Goal: Task Accomplishment & Management: Complete application form

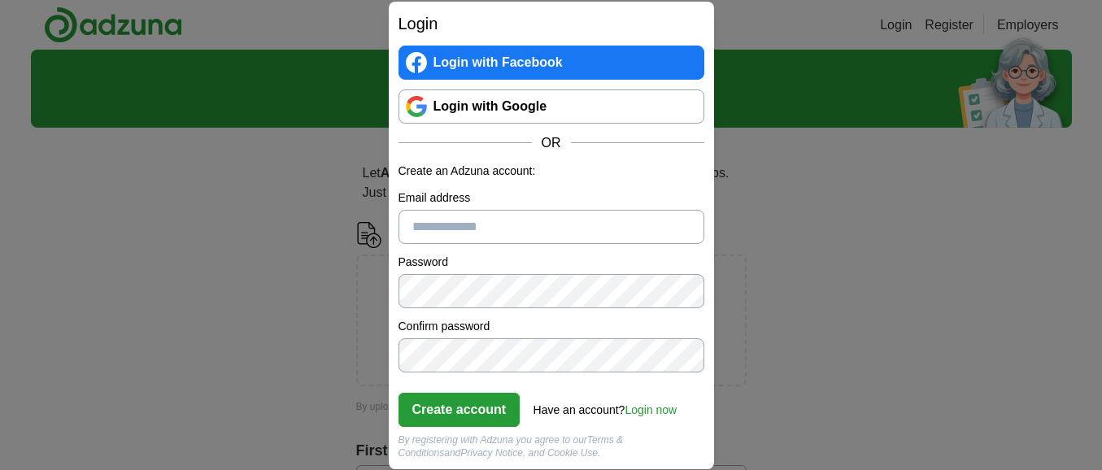
click at [445, 224] on input "Email address" at bounding box center [552, 227] width 306 height 34
type input "**********"
click at [451, 412] on button "Create account" at bounding box center [460, 410] width 122 height 34
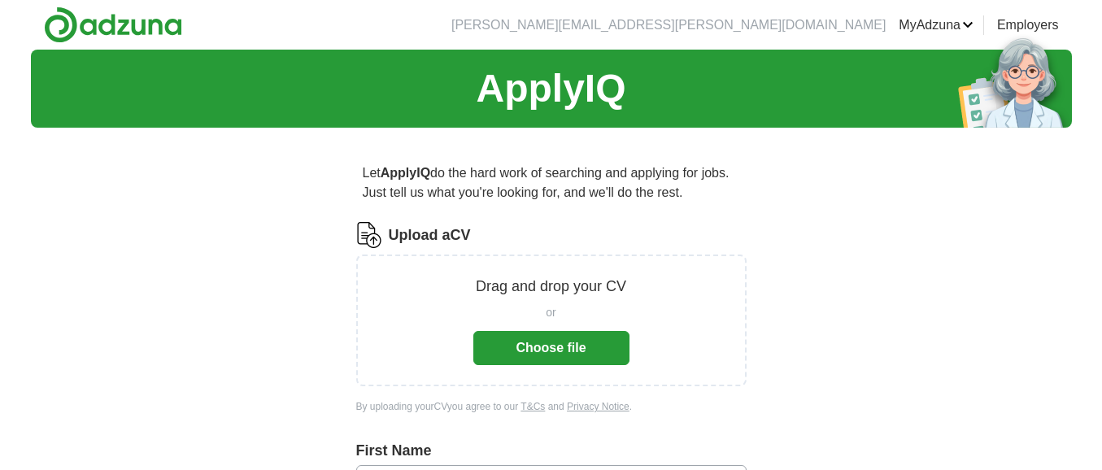
click at [566, 347] on button "Choose file" at bounding box center [551, 348] width 156 height 34
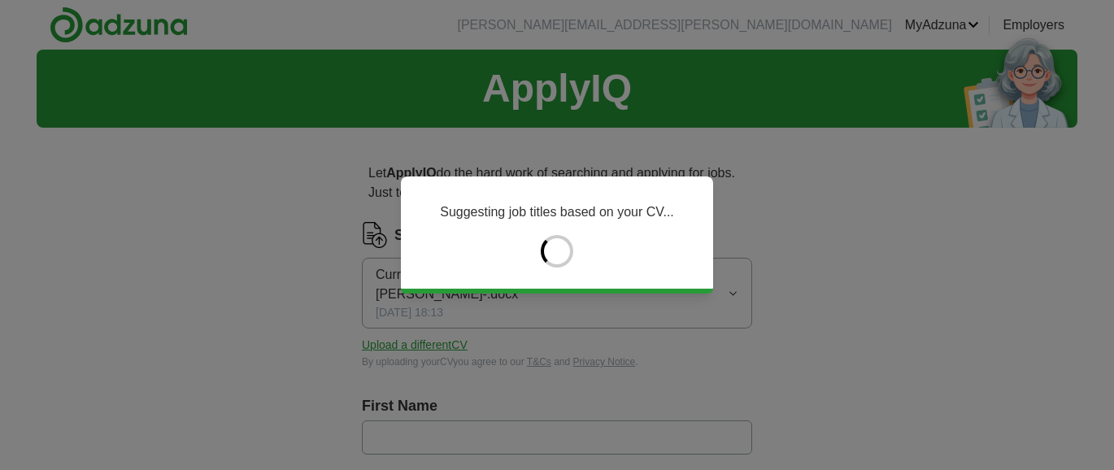
type input "*********"
type input "*****"
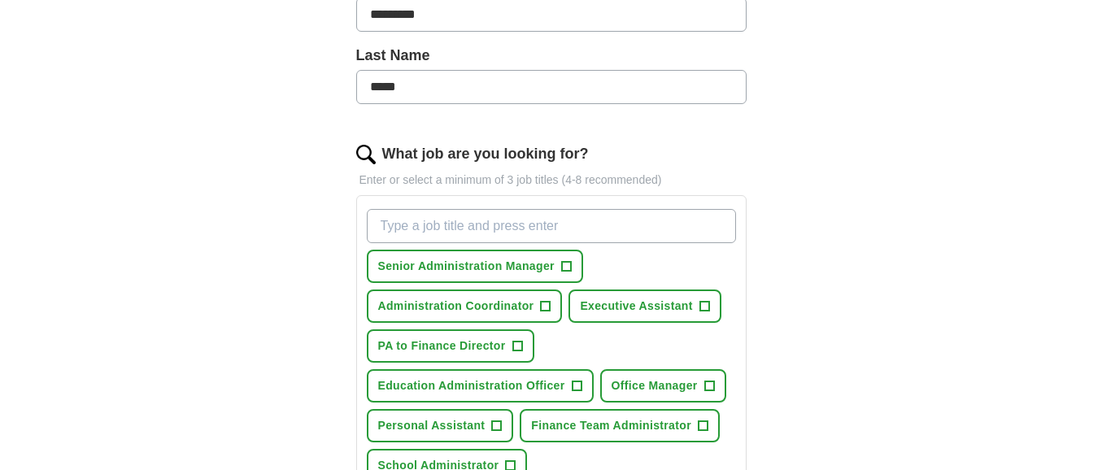
scroll to position [488, 0]
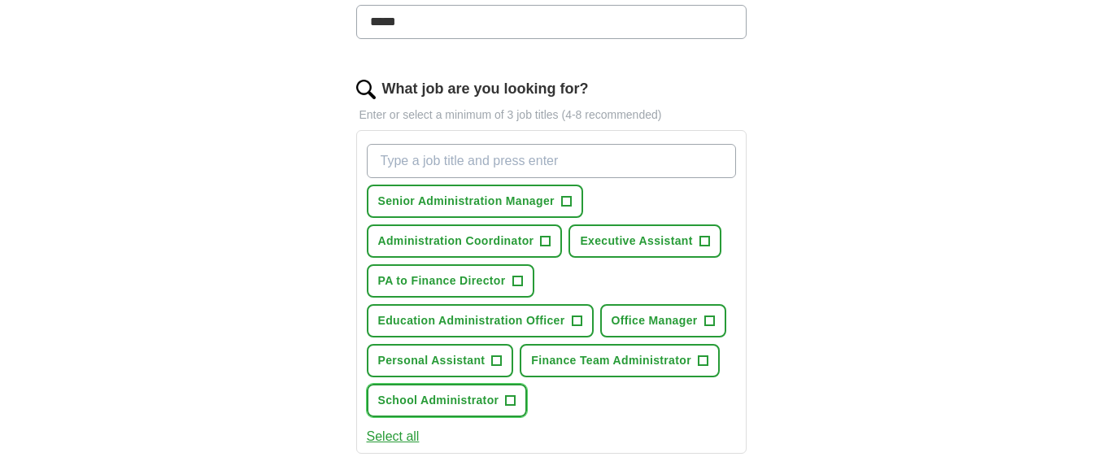
click at [510, 394] on span "+" at bounding box center [511, 400] width 10 height 13
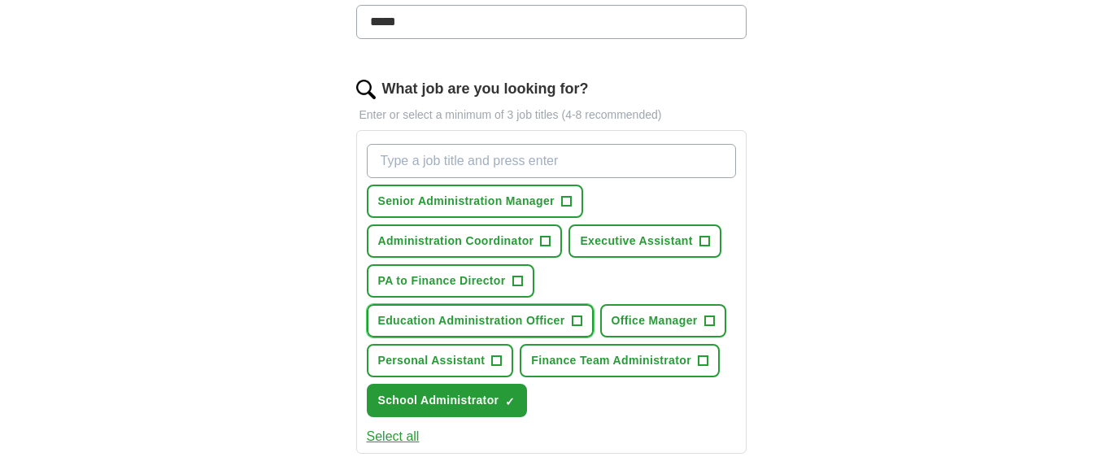
click at [574, 315] on span "+" at bounding box center [577, 321] width 10 height 13
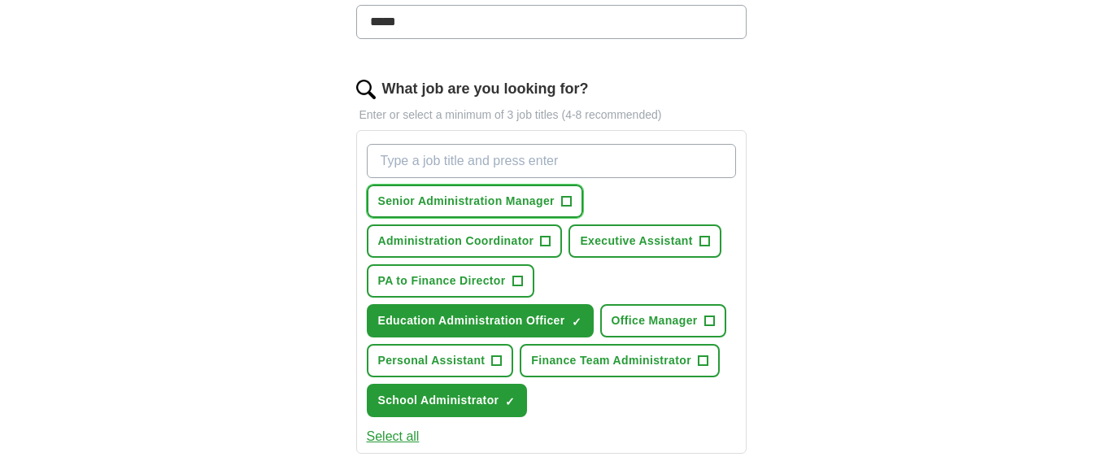
drag, startPoint x: 569, startPoint y: 169, endPoint x: 563, endPoint y: 180, distance: 12.0
click at [563, 195] on span "+" at bounding box center [566, 201] width 10 height 13
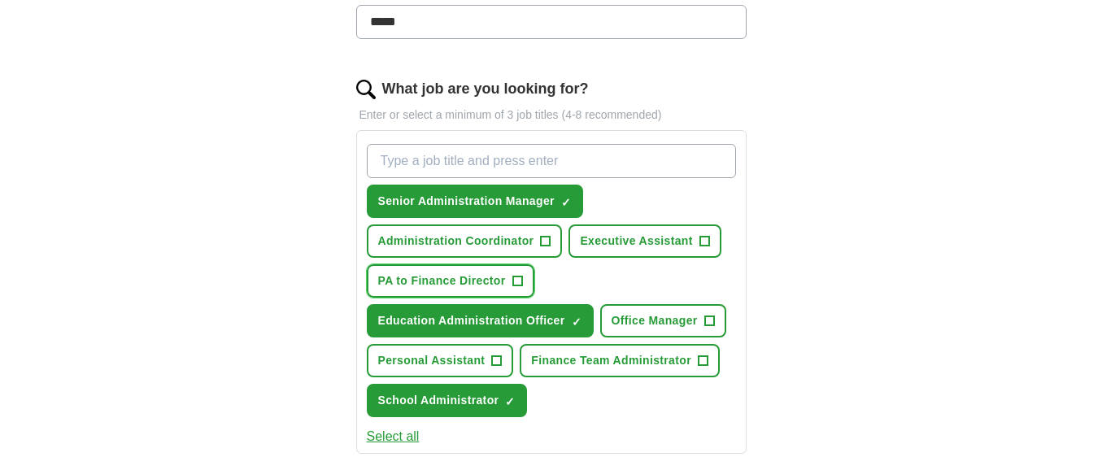
click at [517, 272] on button "PA to Finance Director +" at bounding box center [451, 280] width 168 height 33
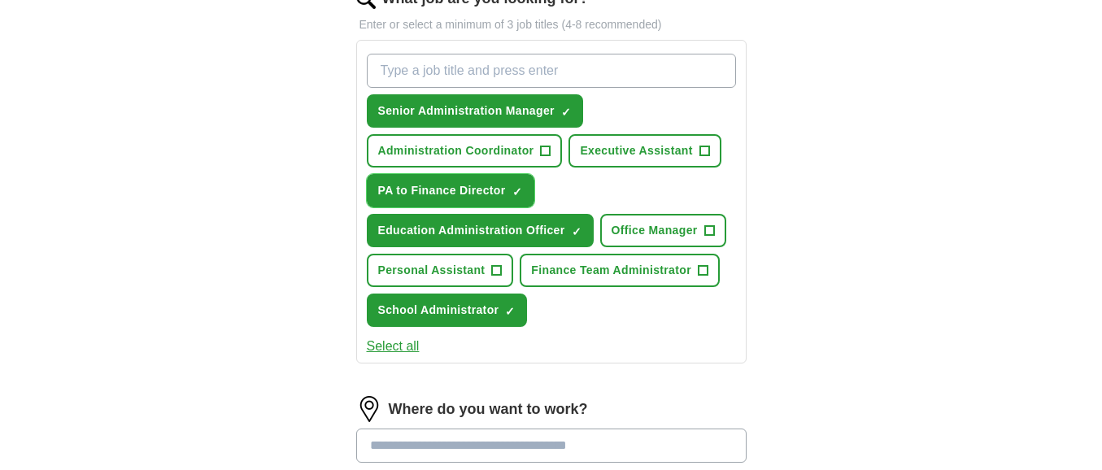
scroll to position [618, 0]
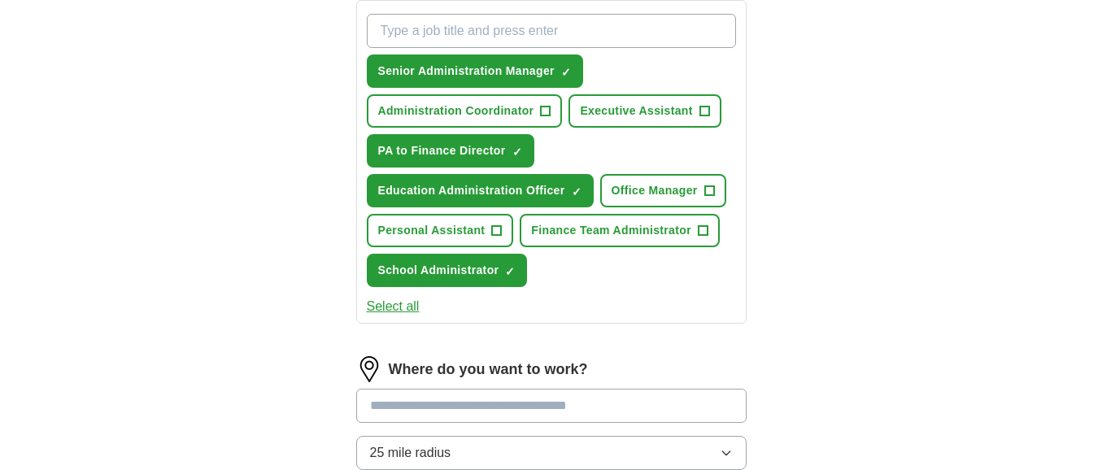
click at [723, 447] on icon "button" at bounding box center [726, 453] width 13 height 13
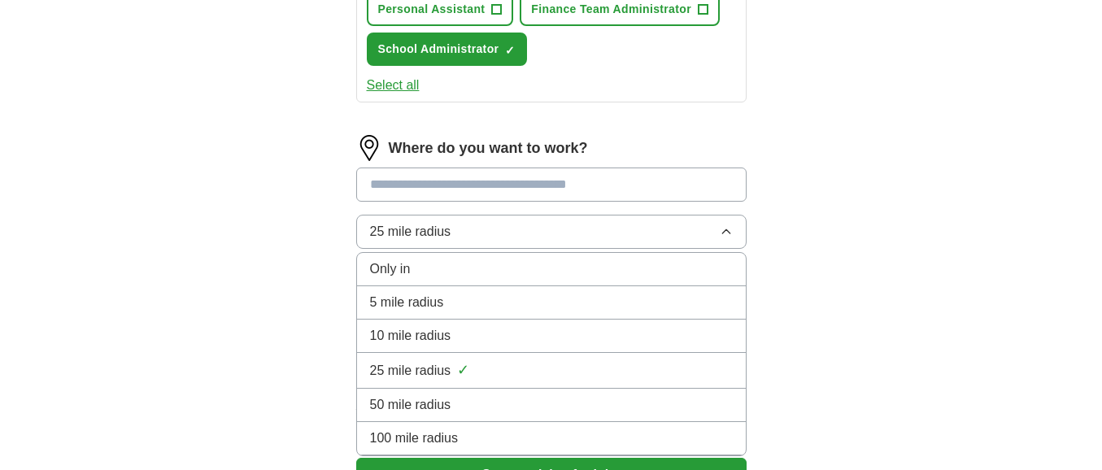
scroll to position [911, 0]
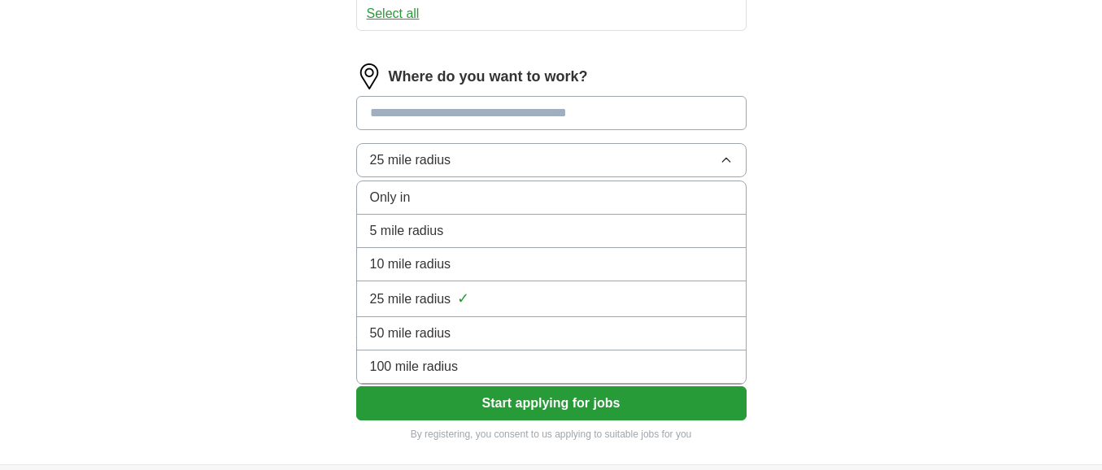
click at [406, 221] on span "5 mile radius" at bounding box center [407, 231] width 74 height 20
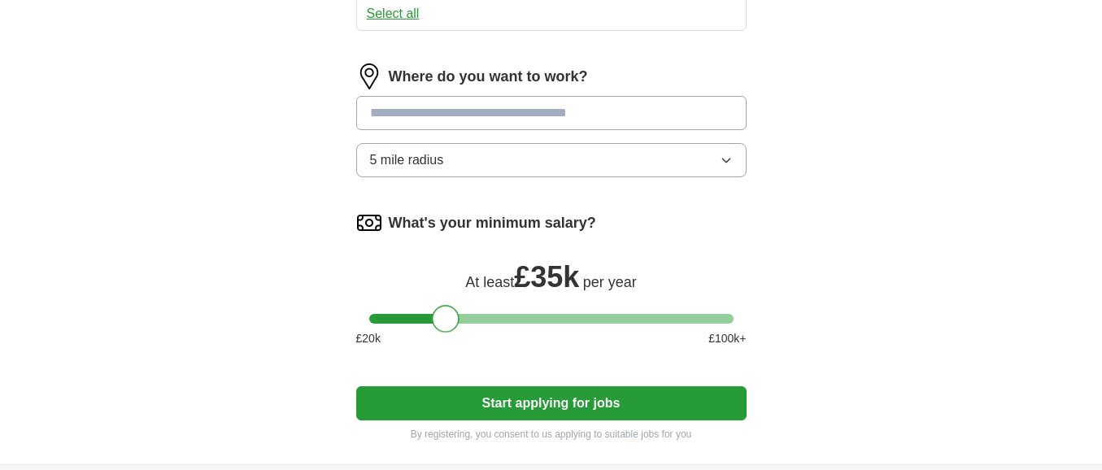
drag, startPoint x: 381, startPoint y: 295, endPoint x: 446, endPoint y: 323, distance: 70.0
click at [446, 323] on div "What's your minimum salary? At least £ 35k per year £ 20 k £ 100 k+" at bounding box center [551, 285] width 390 height 150
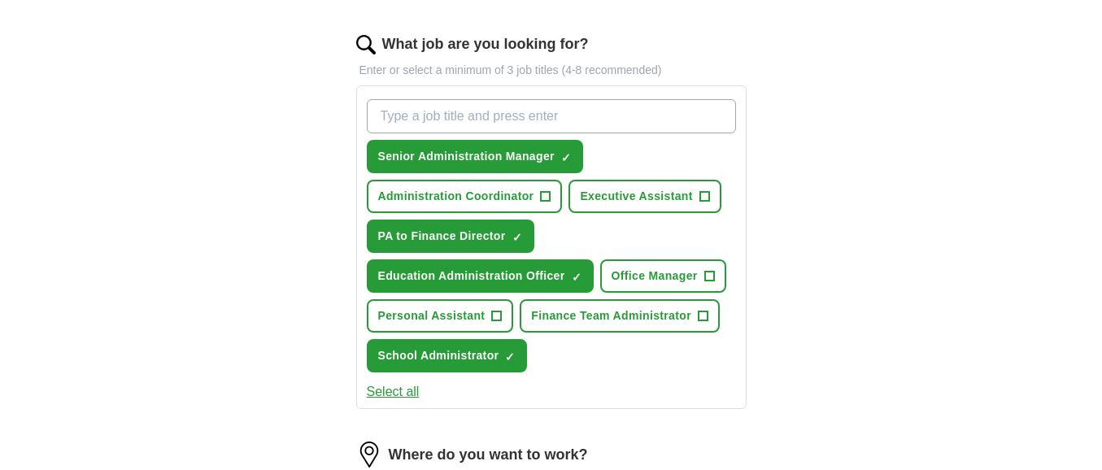
scroll to position [531, 0]
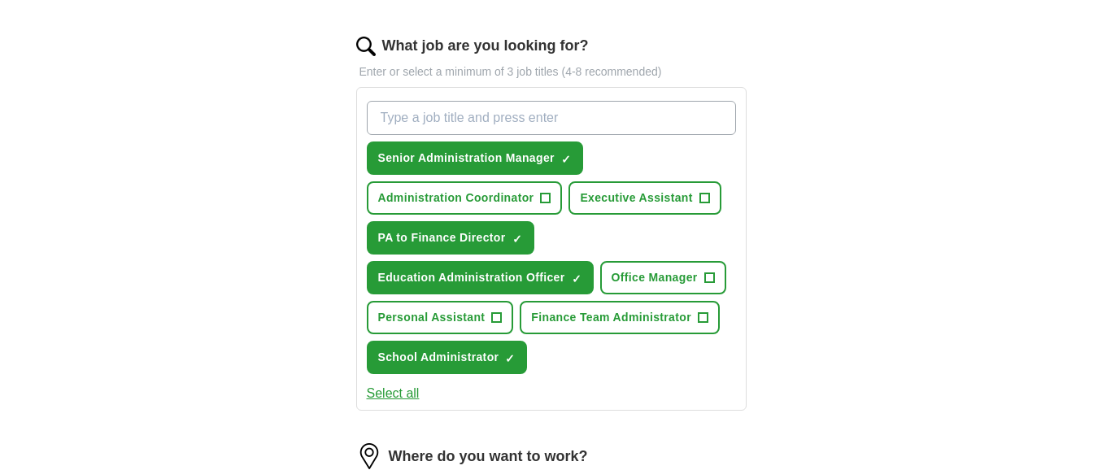
drag, startPoint x: 1091, startPoint y: 134, endPoint x: 1101, endPoint y: 194, distance: 61.1
click at [1101, 195] on div "ApplyIQ Let ApplyIQ do the hard work of searching and applying for jobs. Just t…" at bounding box center [551, 181] width 1102 height 1326
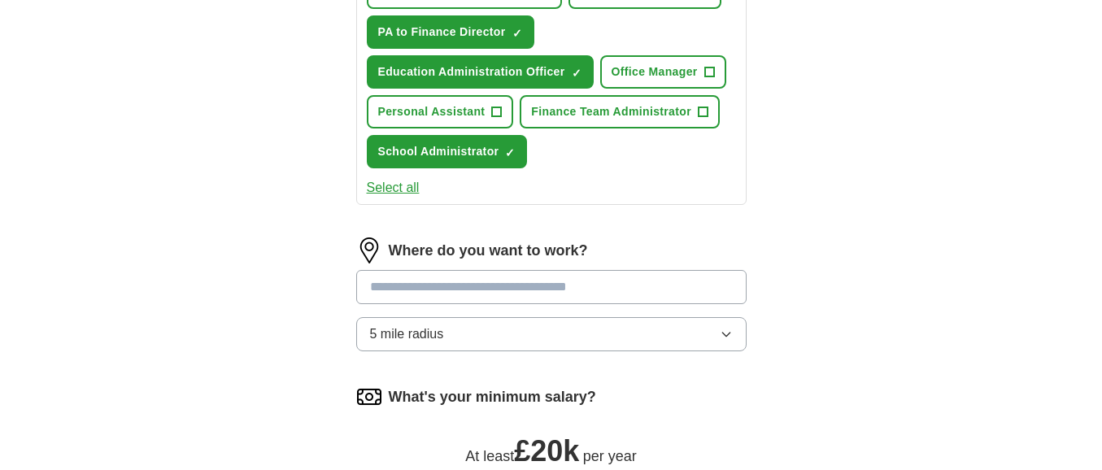
scroll to position [824, 0]
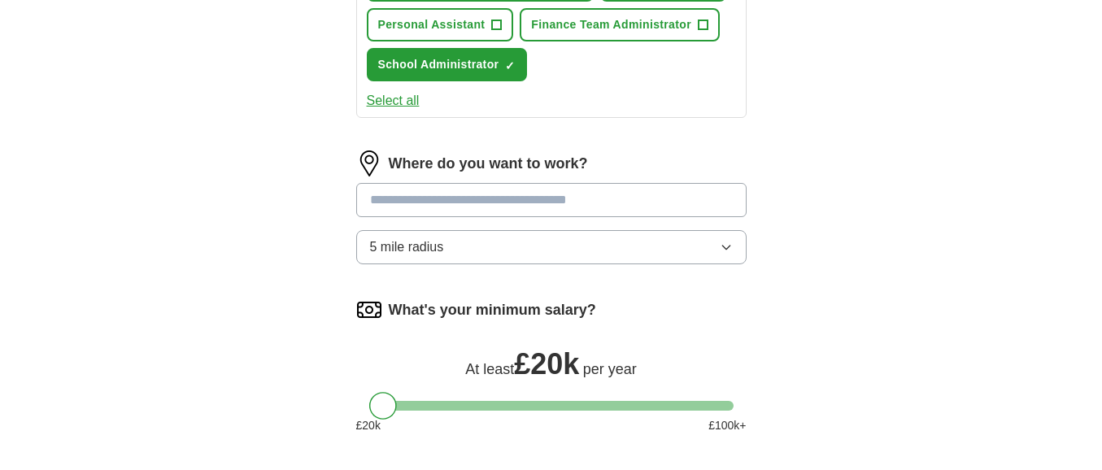
click at [388, 183] on input at bounding box center [551, 200] width 390 height 34
type input "***"
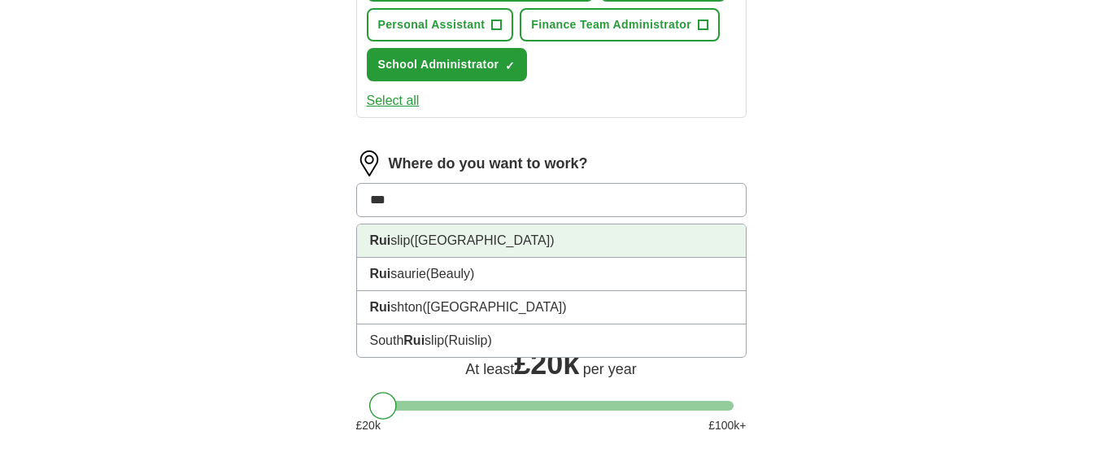
click at [384, 233] on strong "Rui" at bounding box center [380, 240] width 21 height 14
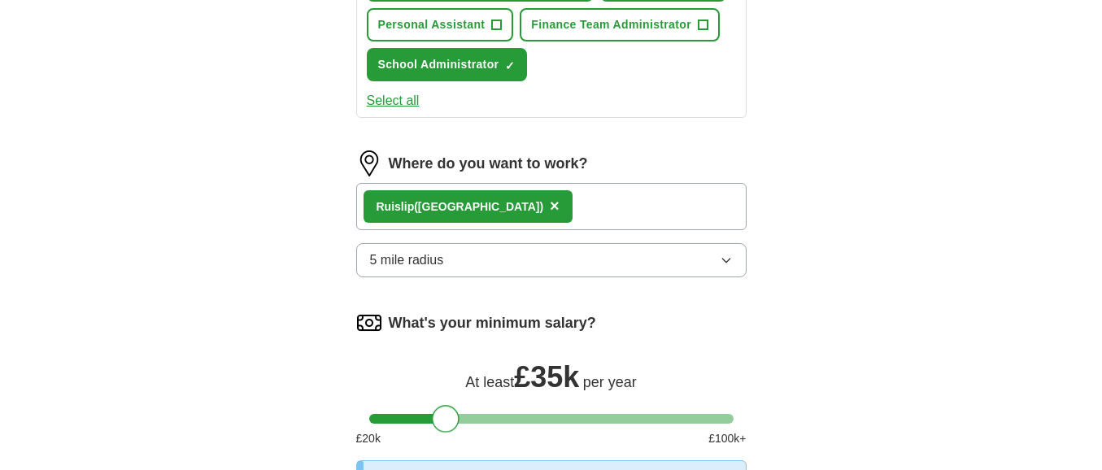
drag, startPoint x: 386, startPoint y: 398, endPoint x: 448, endPoint y: 396, distance: 62.7
click at [448, 405] on div at bounding box center [446, 419] width 28 height 28
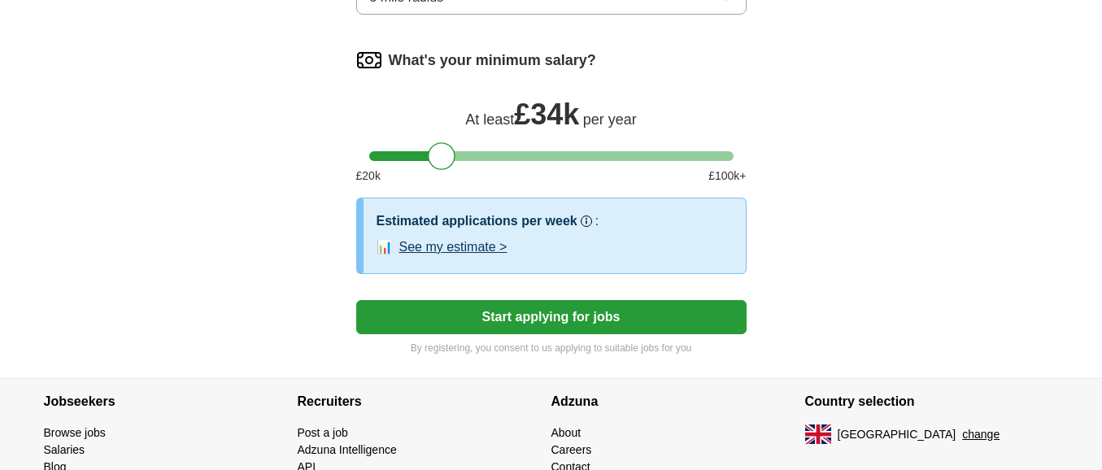
scroll to position [1157, 0]
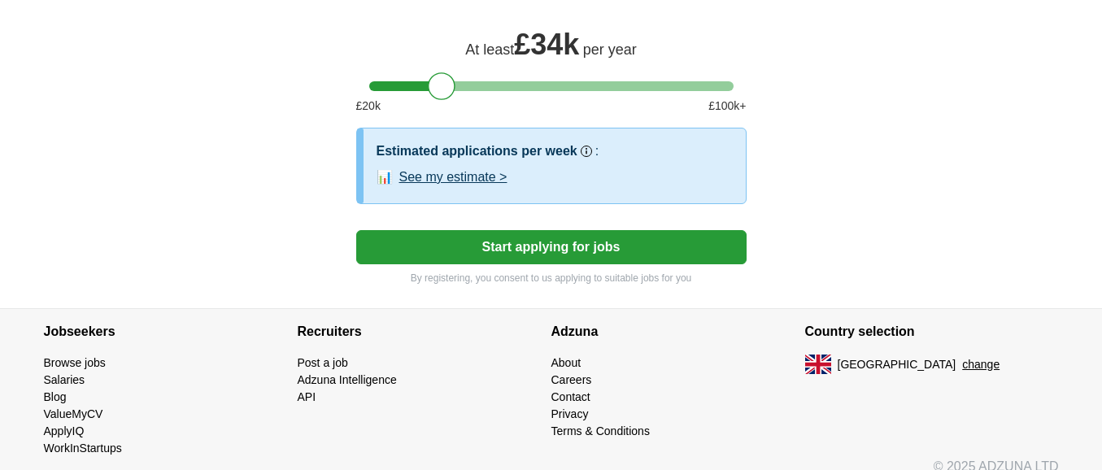
click at [427, 168] on button "See my estimate >" at bounding box center [453, 178] width 108 height 20
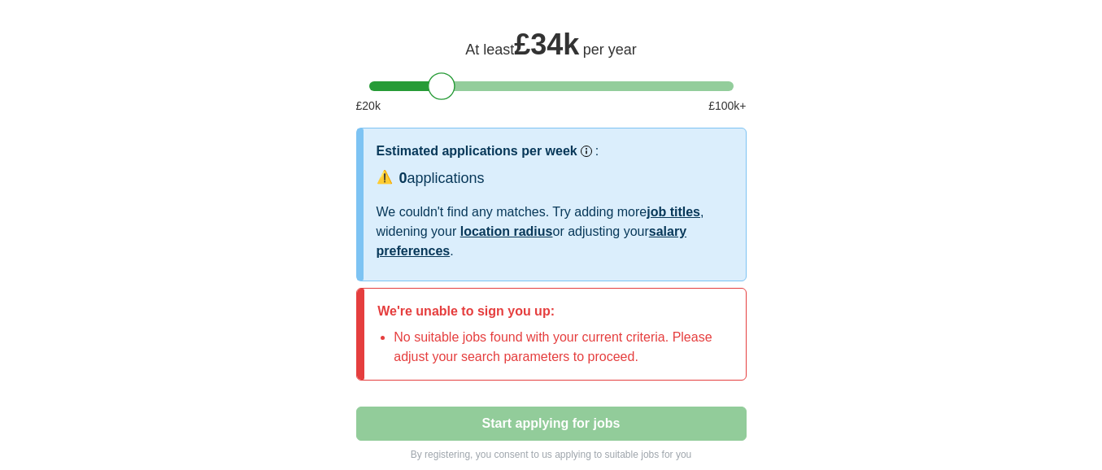
click at [527, 224] on link "location radius" at bounding box center [506, 231] width 93 height 14
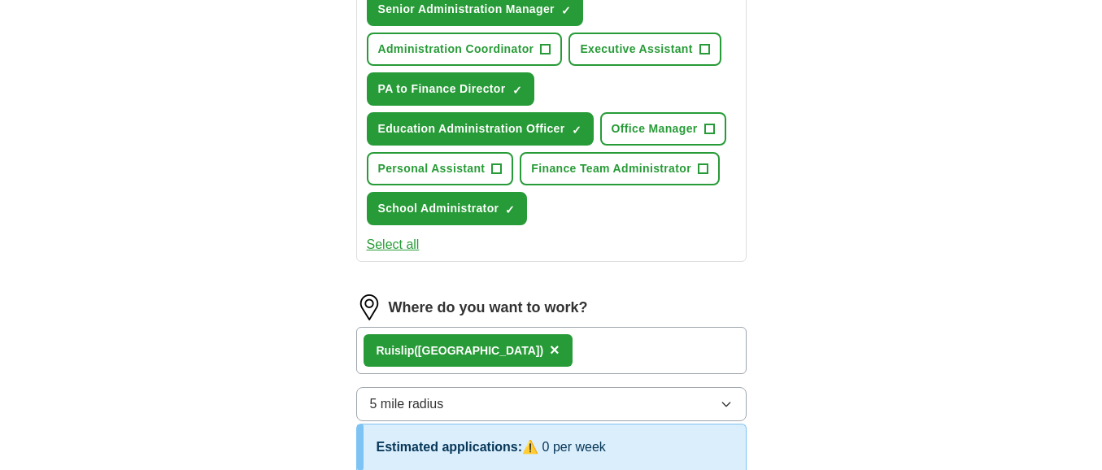
scroll to position [695, 0]
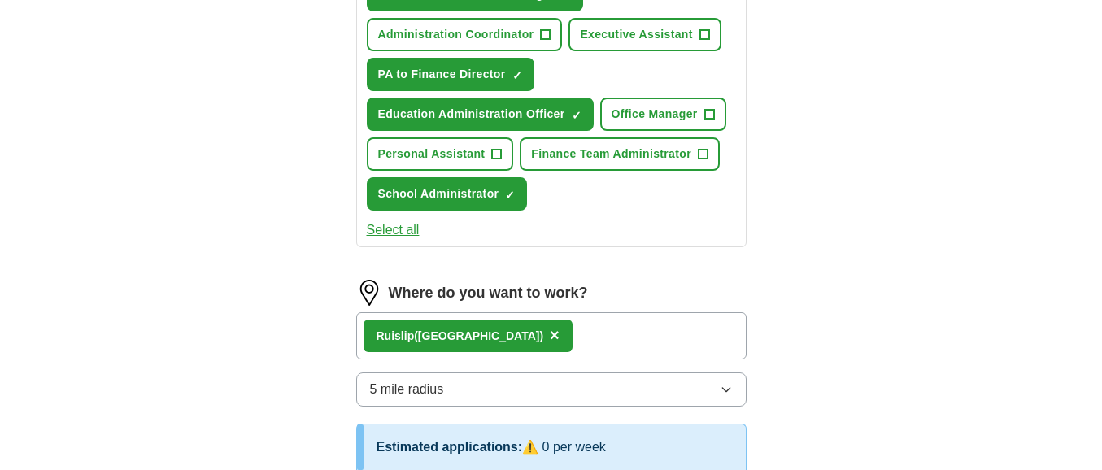
click at [403, 220] on button "Select all" at bounding box center [393, 230] width 53 height 20
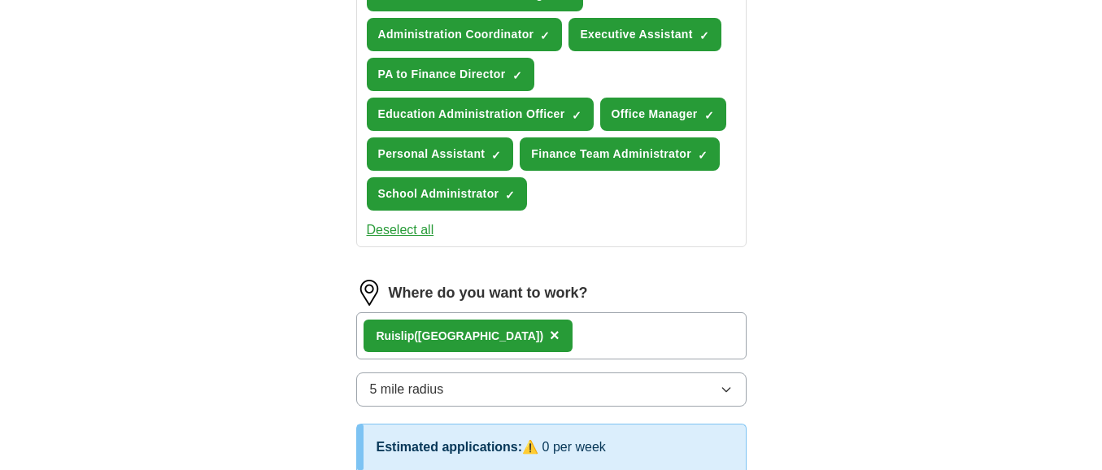
click at [602, 312] on div "Rui slip ([GEOGRAPHIC_DATA]) ×" at bounding box center [551, 335] width 390 height 47
click at [550, 326] on span "×" at bounding box center [555, 335] width 10 height 18
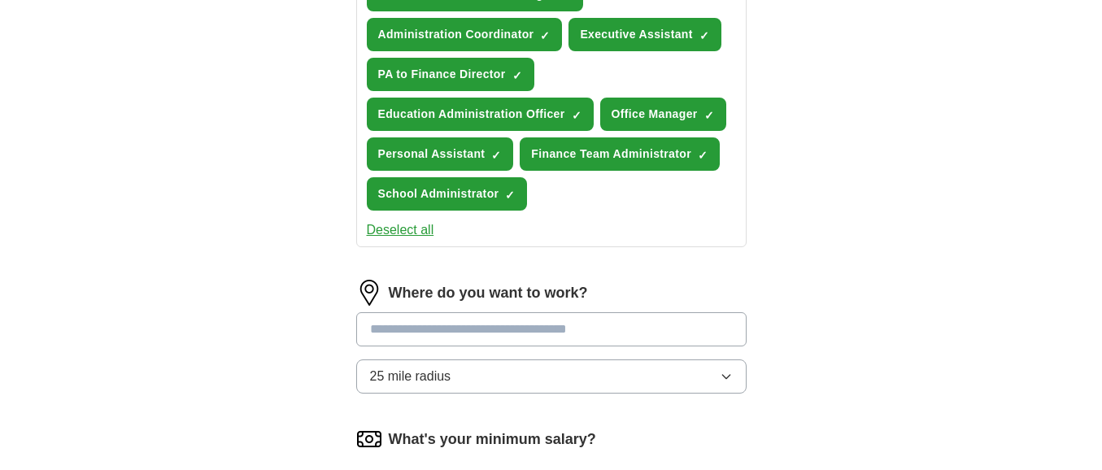
click at [403, 312] on input at bounding box center [551, 329] width 390 height 34
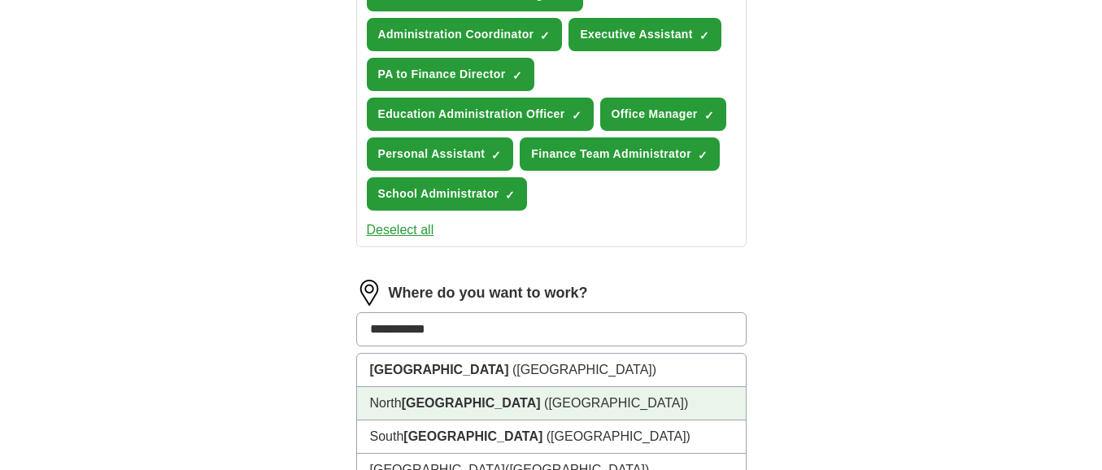
type input "**********"
click at [1076, 154] on div "**********" at bounding box center [551, 27] width 1102 height 1345
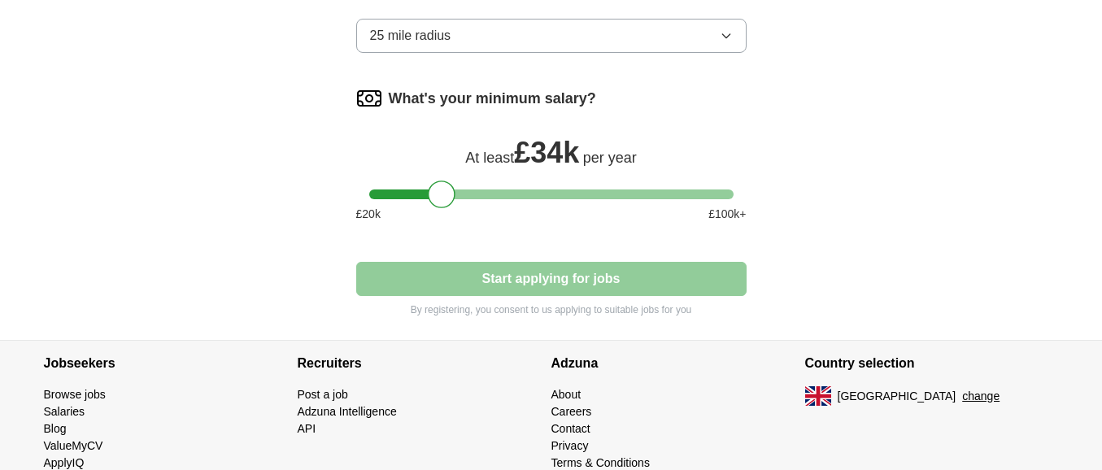
scroll to position [1054, 0]
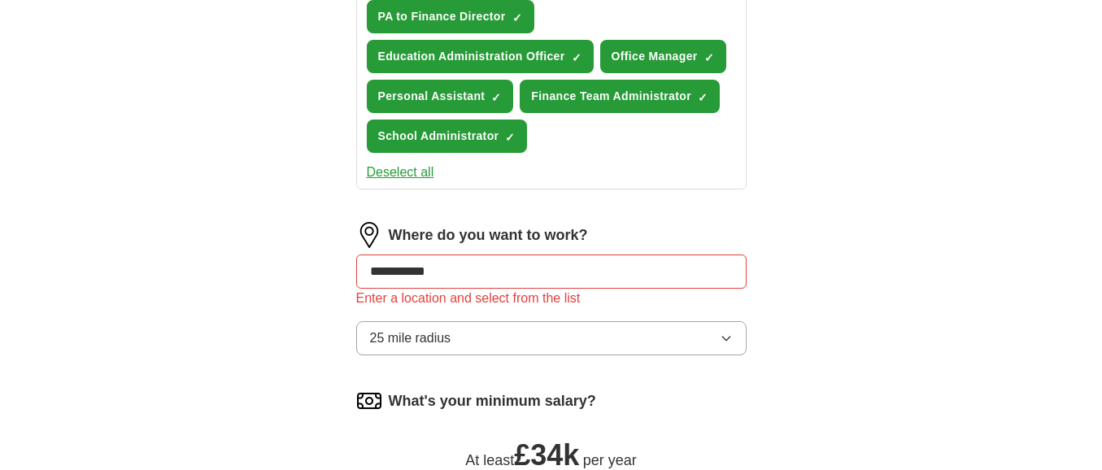
scroll to position [754, 0]
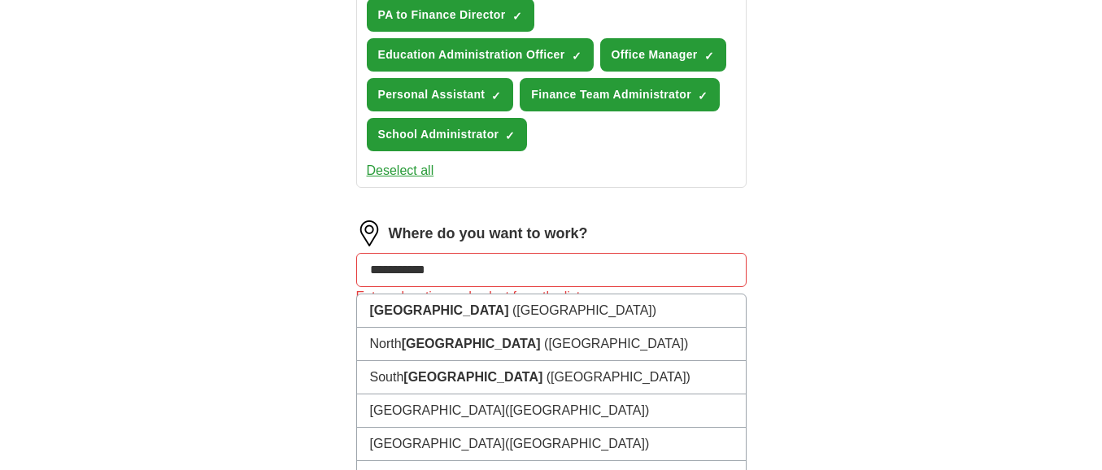
click at [452, 253] on input "**********" at bounding box center [551, 270] width 390 height 34
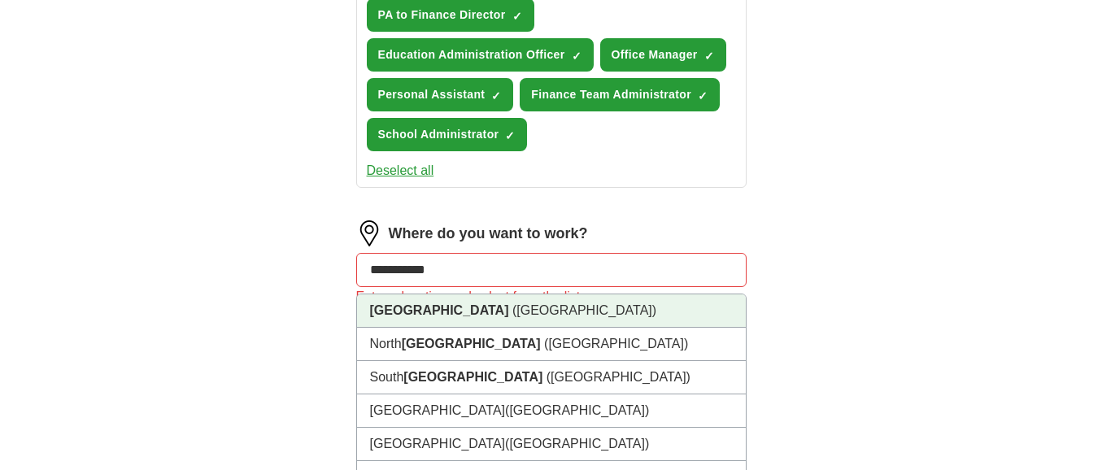
click at [449, 303] on strong "[GEOGRAPHIC_DATA]" at bounding box center [439, 310] width 139 height 14
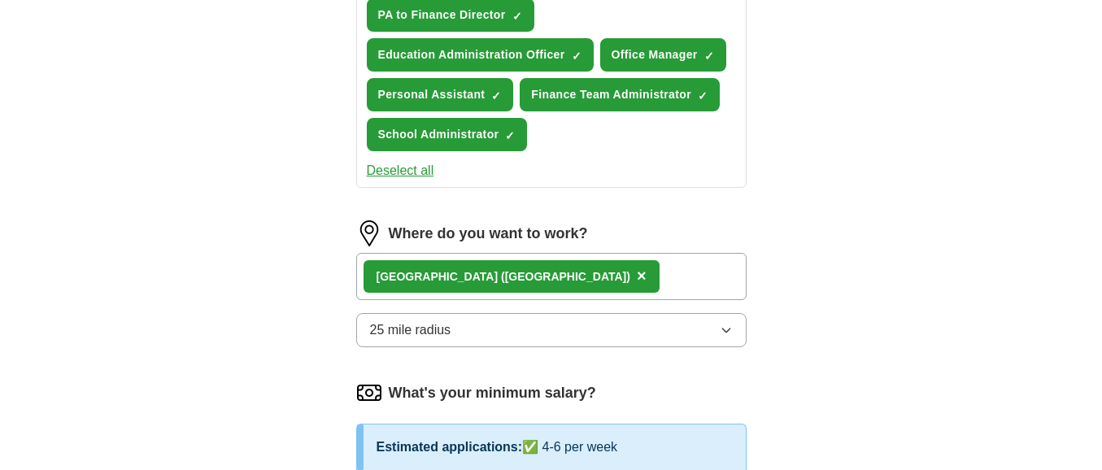
click at [726, 324] on icon "button" at bounding box center [726, 330] width 13 height 13
click at [389, 391] on span "5 mile radius" at bounding box center [407, 401] width 74 height 20
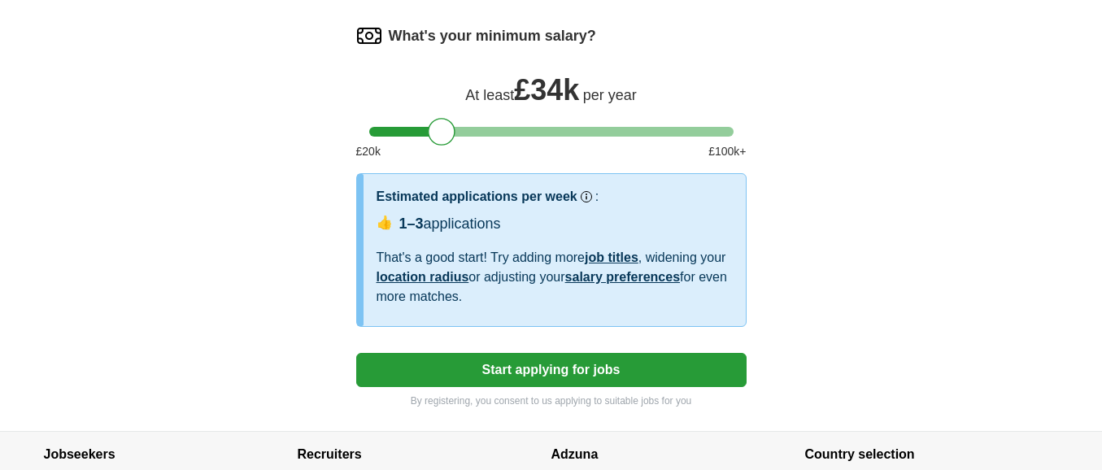
scroll to position [1112, 0]
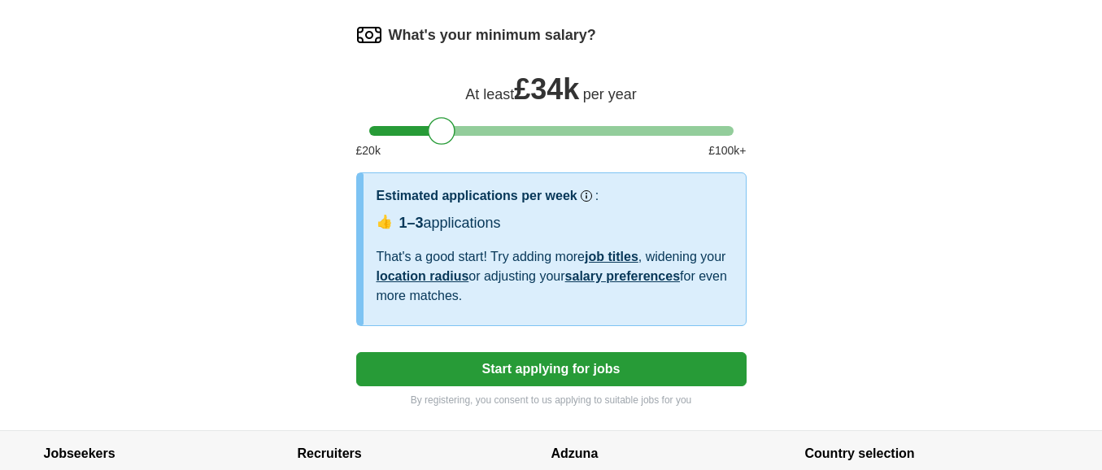
click at [540, 352] on button "Start applying for jobs" at bounding box center [551, 369] width 390 height 34
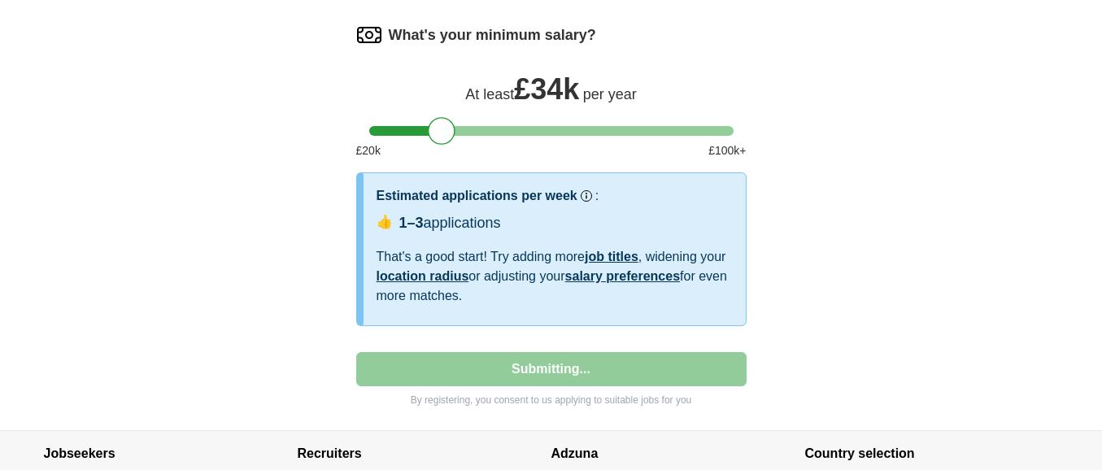
select select "**"
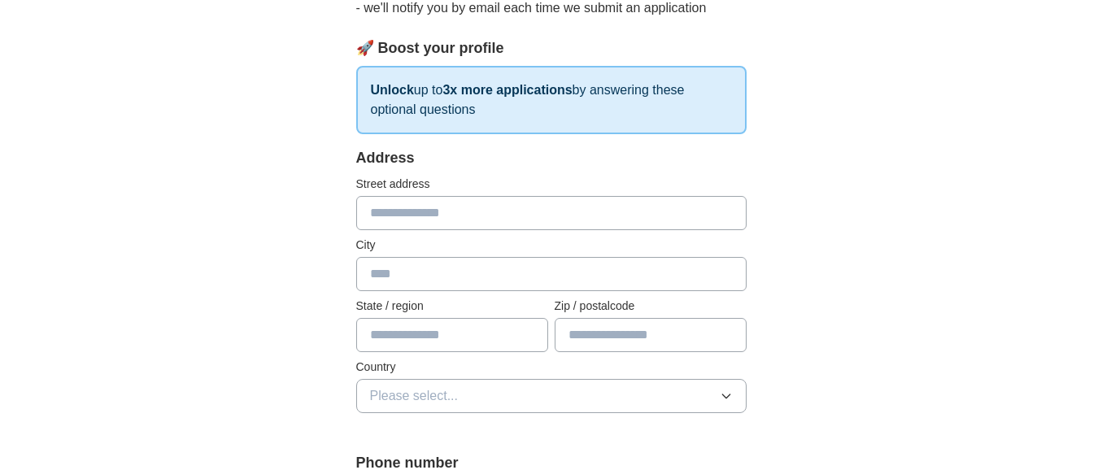
scroll to position [206, 0]
click at [395, 211] on input "text" at bounding box center [551, 214] width 390 height 34
type input "**********"
type input "*******"
type input "*********"
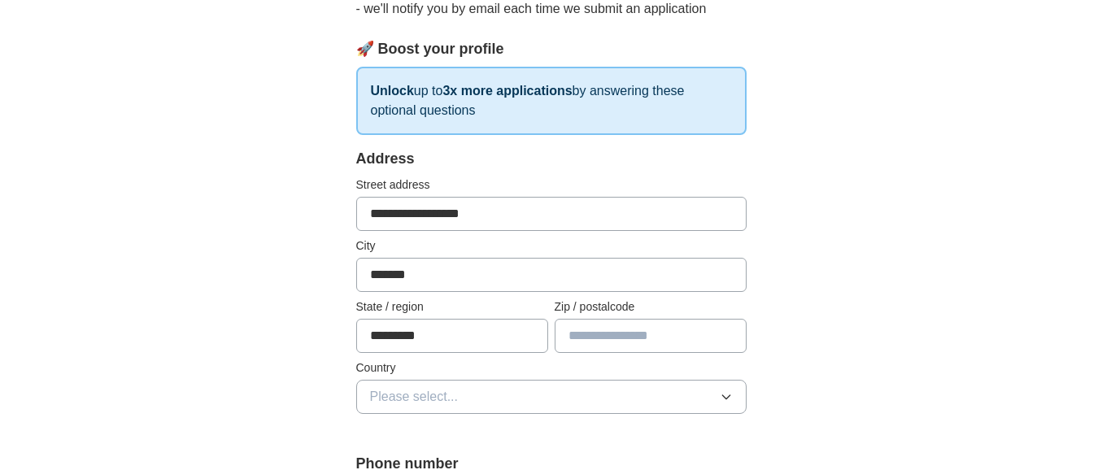
type input "*******"
click at [726, 394] on icon "button" at bounding box center [726, 396] width 13 height 13
click at [435, 438] on span "[GEOGRAPHIC_DATA]" at bounding box center [438, 435] width 136 height 20
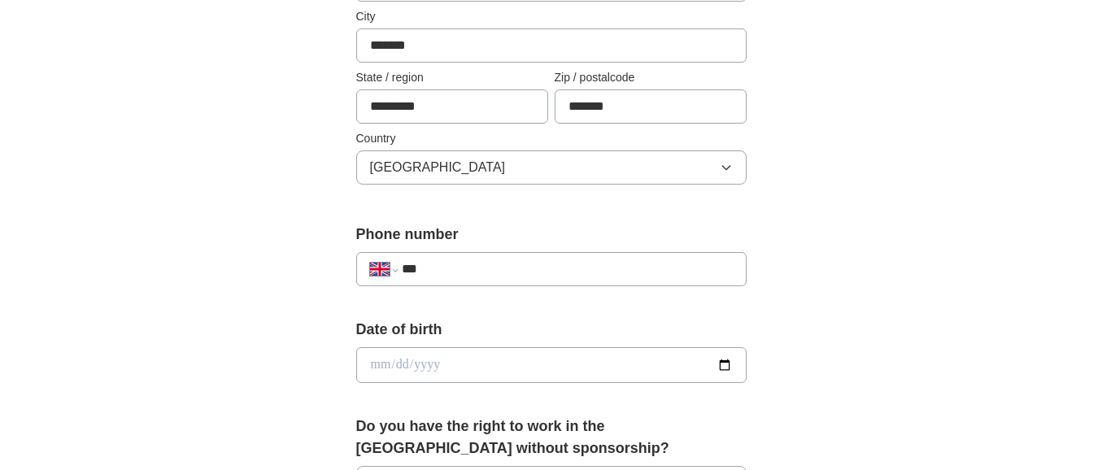
scroll to position [531, 0]
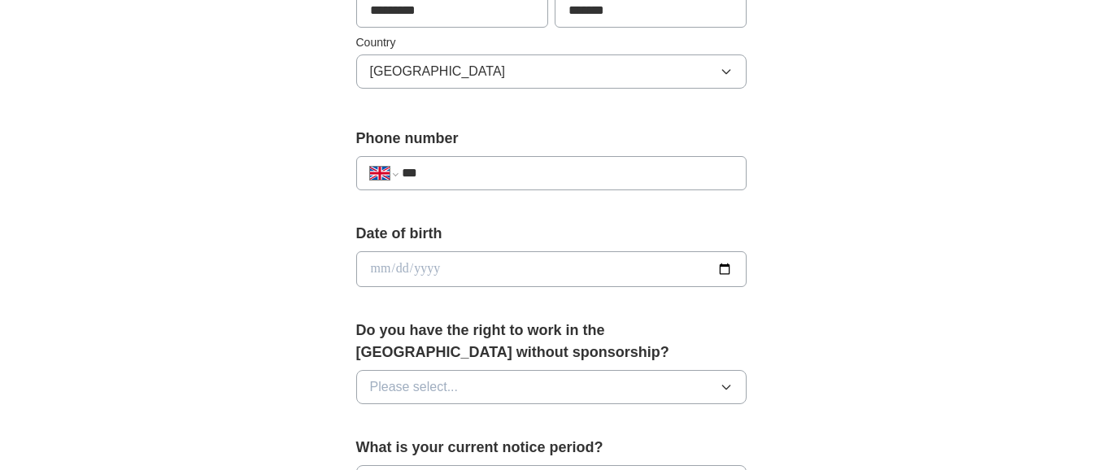
click at [435, 169] on input "***" at bounding box center [567, 173] width 330 height 20
type input "**********"
click at [443, 263] on input "date" at bounding box center [551, 269] width 390 height 36
click at [380, 266] on input "date" at bounding box center [551, 269] width 390 height 36
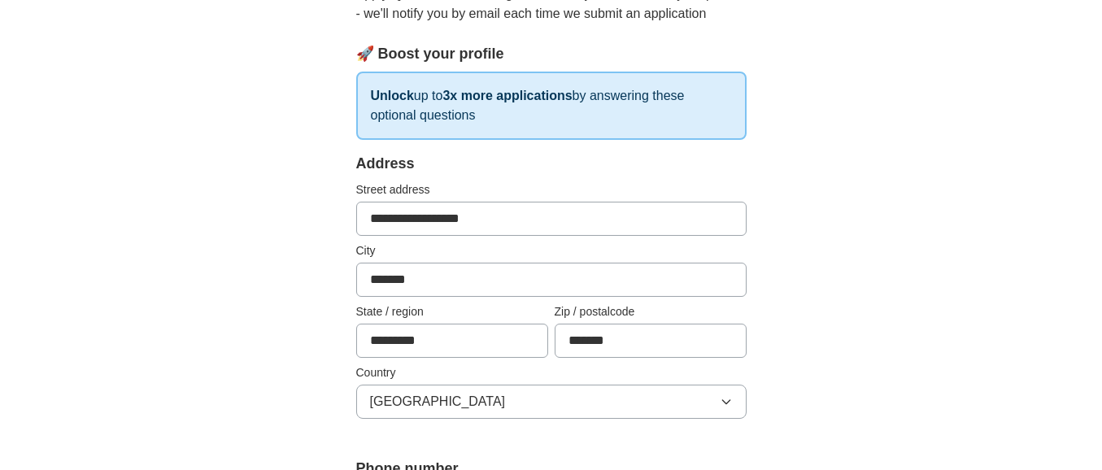
scroll to position [200, 0]
type input "**********"
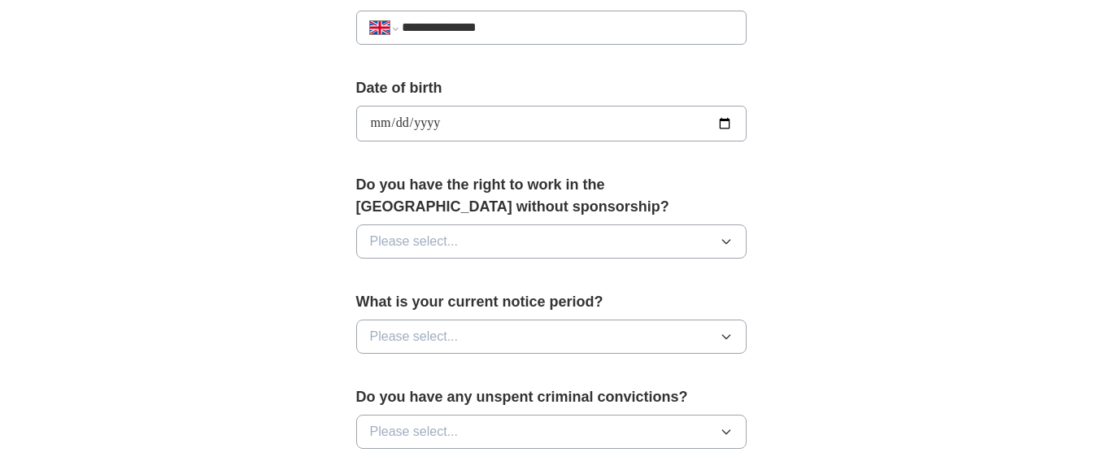
scroll to position [688, 0]
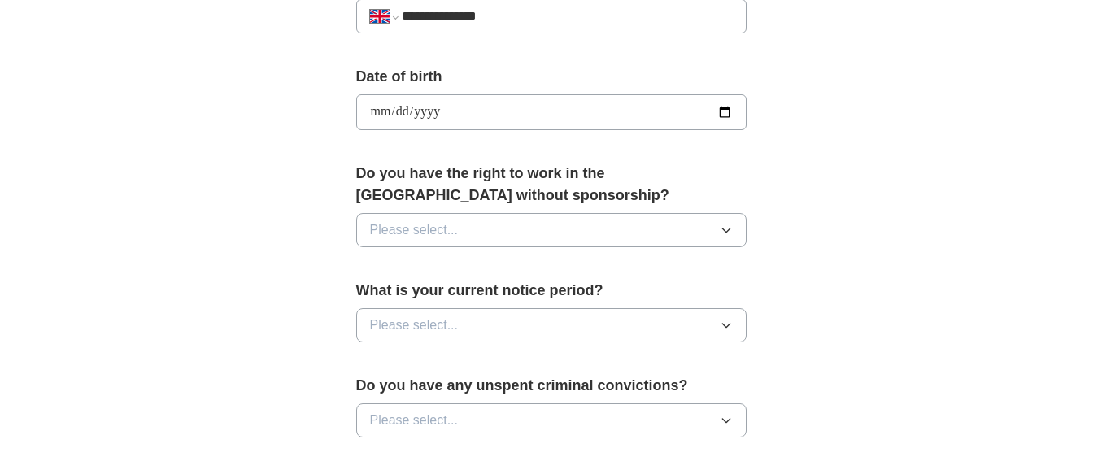
click at [728, 225] on icon "button" at bounding box center [726, 230] width 13 height 13
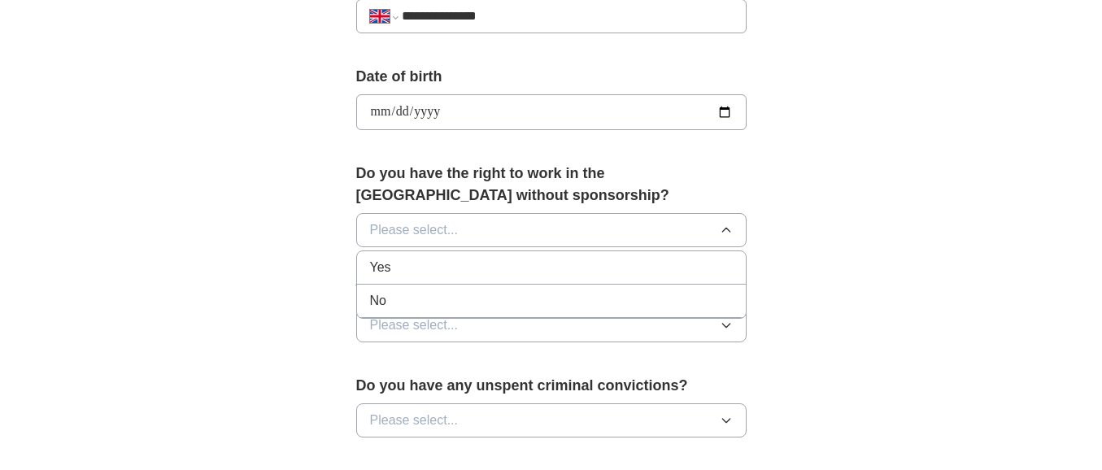
click at [384, 263] on span "Yes" at bounding box center [380, 268] width 21 height 20
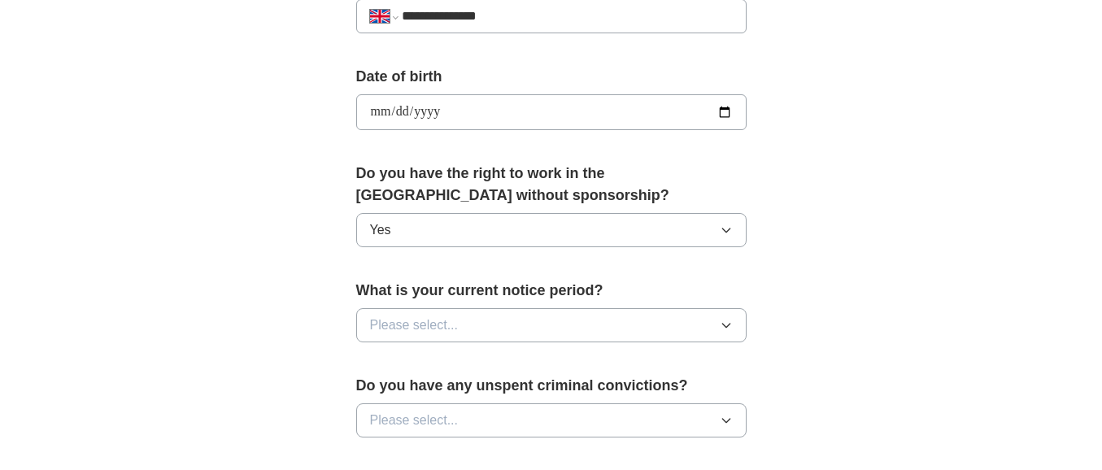
click at [723, 325] on icon "button" at bounding box center [726, 325] width 13 height 13
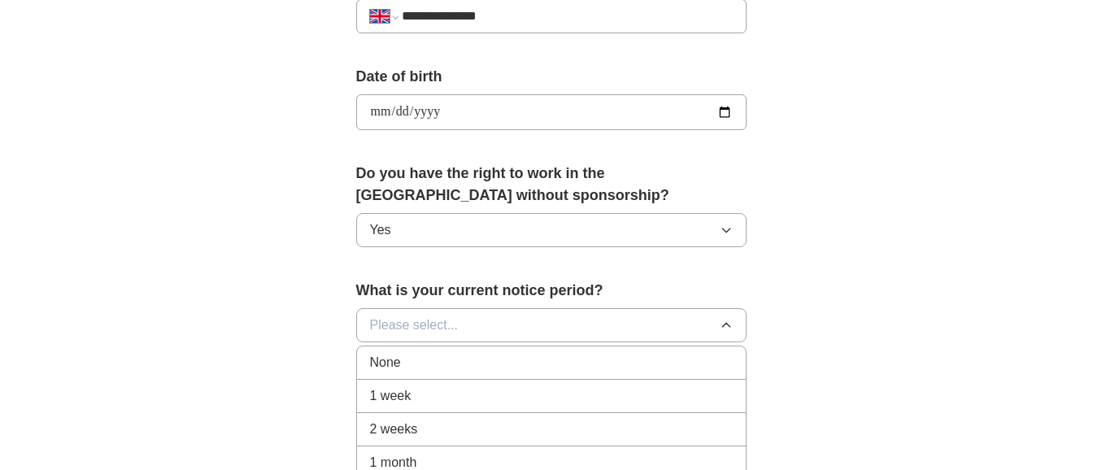
click at [398, 393] on span "1 week" at bounding box center [390, 396] width 41 height 20
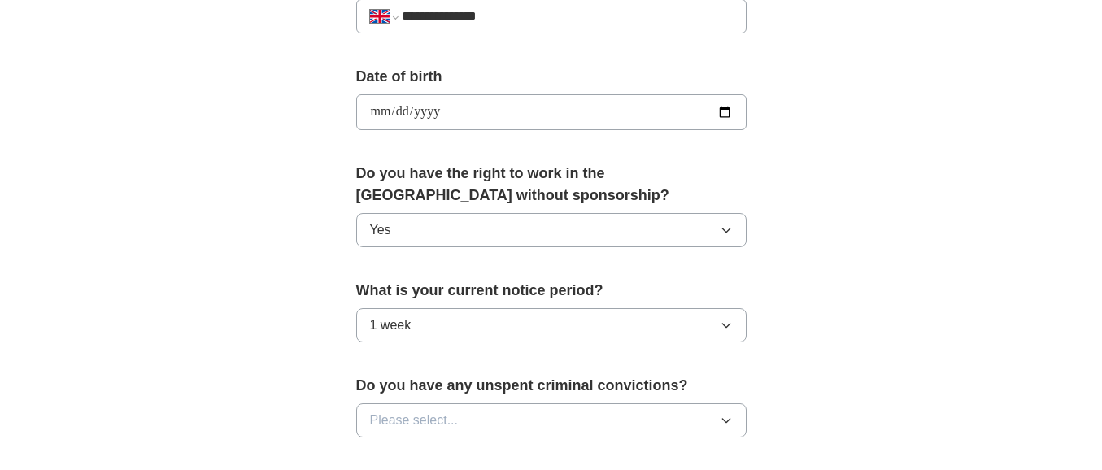
click at [725, 419] on icon "button" at bounding box center [726, 420] width 13 height 13
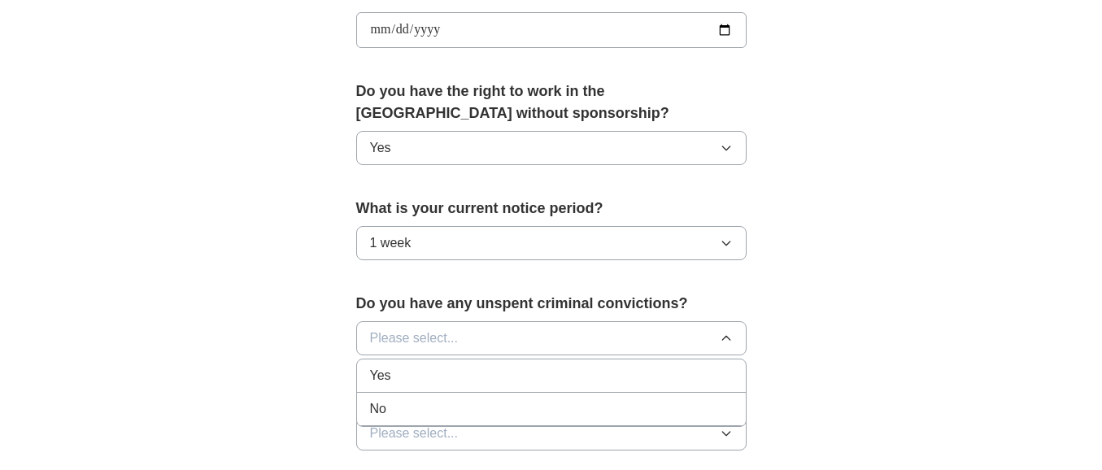
scroll to position [851, 0]
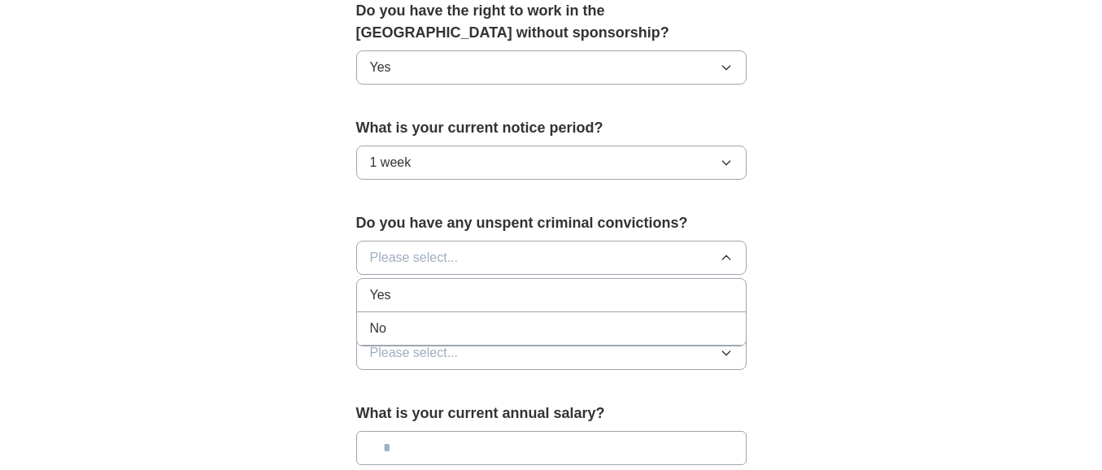
click at [383, 329] on span "No" at bounding box center [378, 329] width 16 height 20
click at [728, 349] on icon "button" at bounding box center [726, 353] width 13 height 13
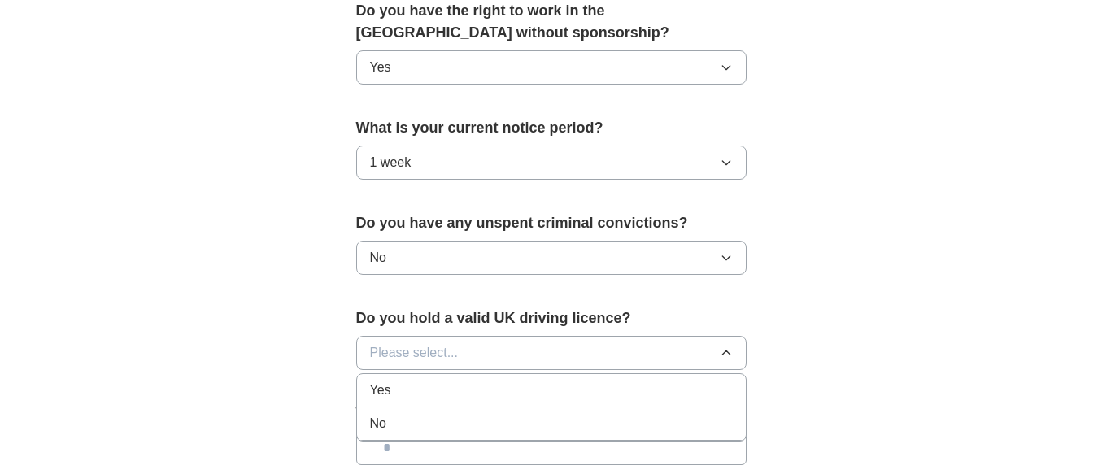
click at [374, 427] on span "No" at bounding box center [378, 424] width 16 height 20
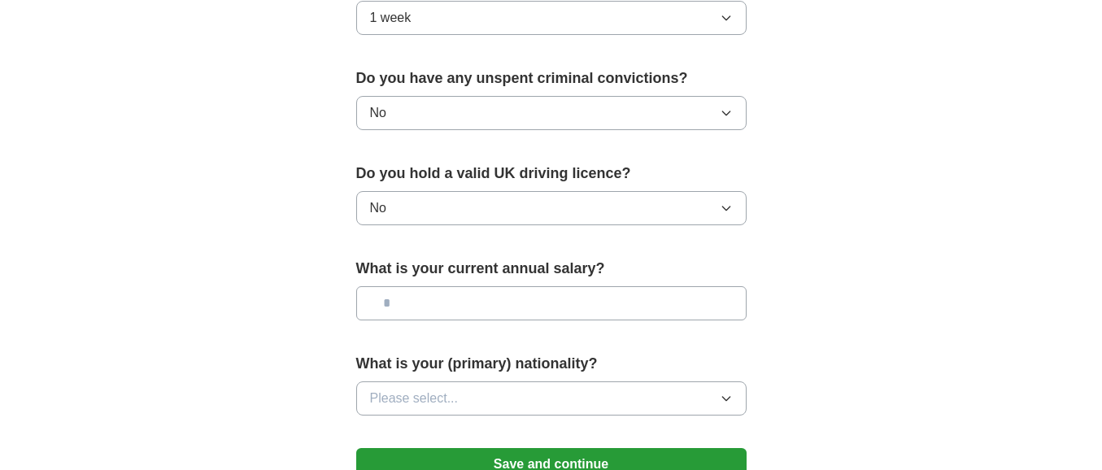
scroll to position [997, 0]
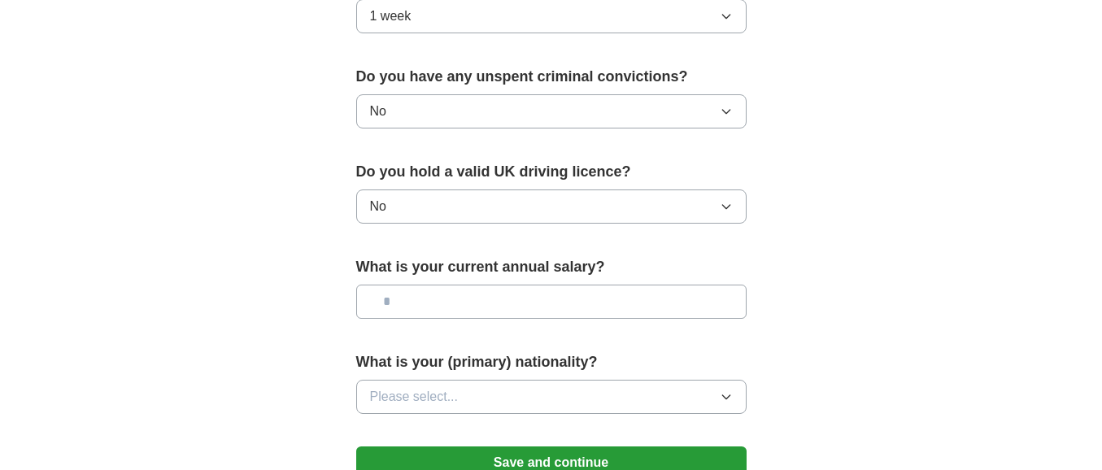
click at [403, 300] on input "text" at bounding box center [551, 302] width 390 height 34
type input "*******"
click at [726, 393] on icon "button" at bounding box center [726, 396] width 13 height 13
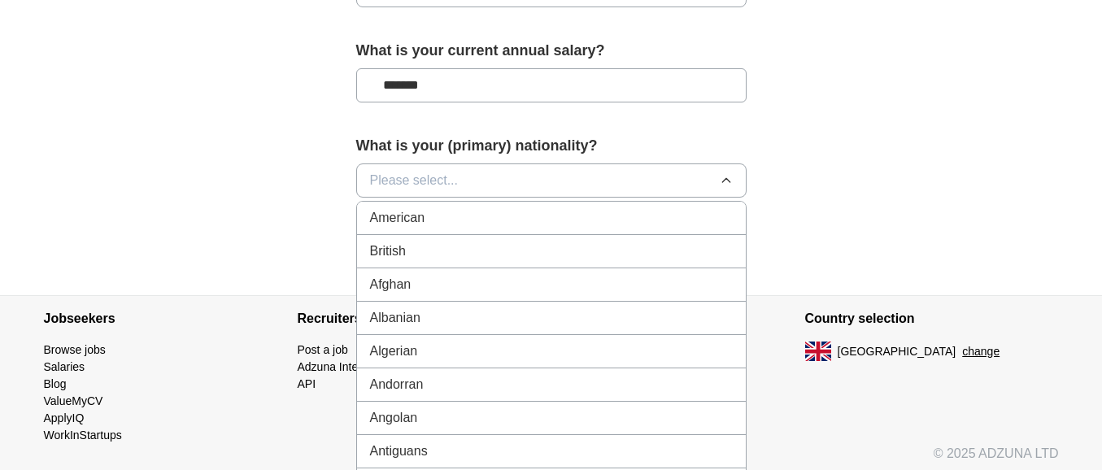
scroll to position [1270, 0]
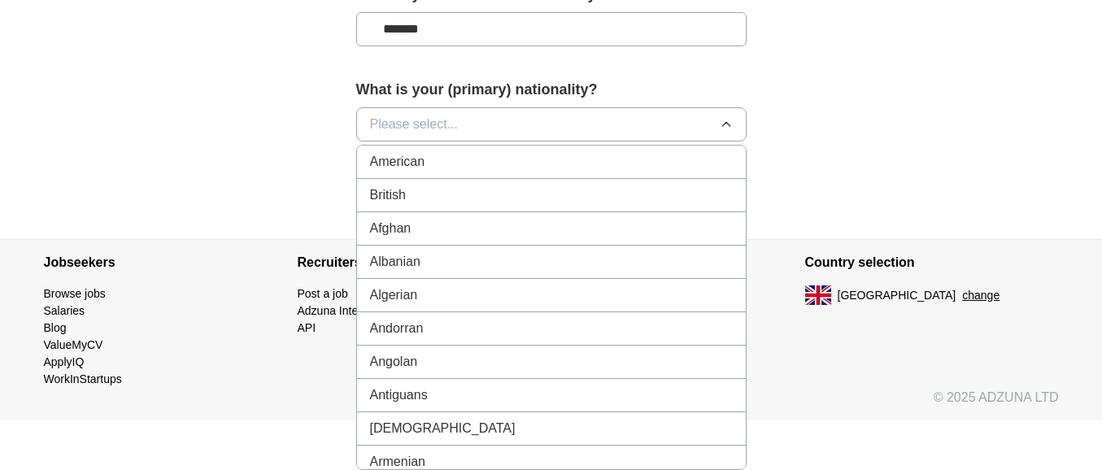
click at [725, 120] on icon "button" at bounding box center [726, 124] width 13 height 13
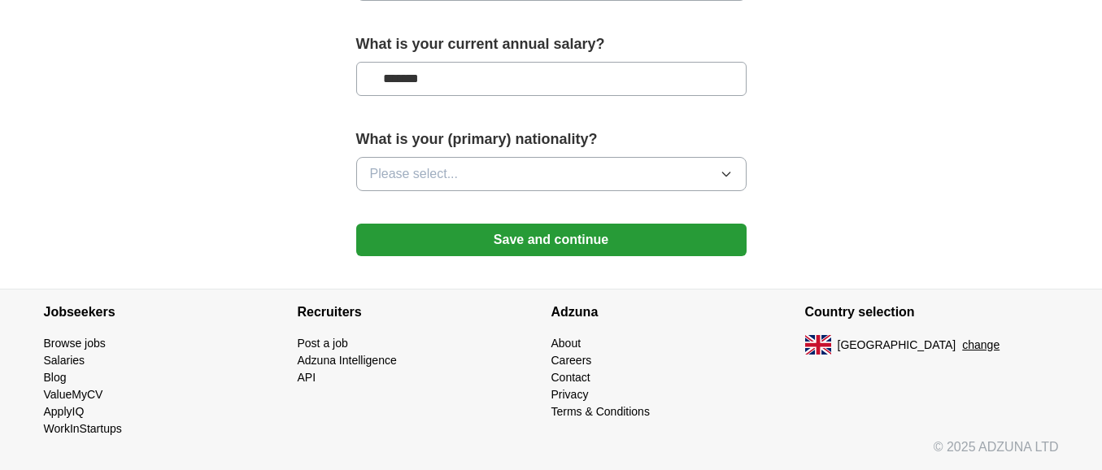
scroll to position [1220, 0]
click at [727, 170] on icon "button" at bounding box center [726, 174] width 13 height 13
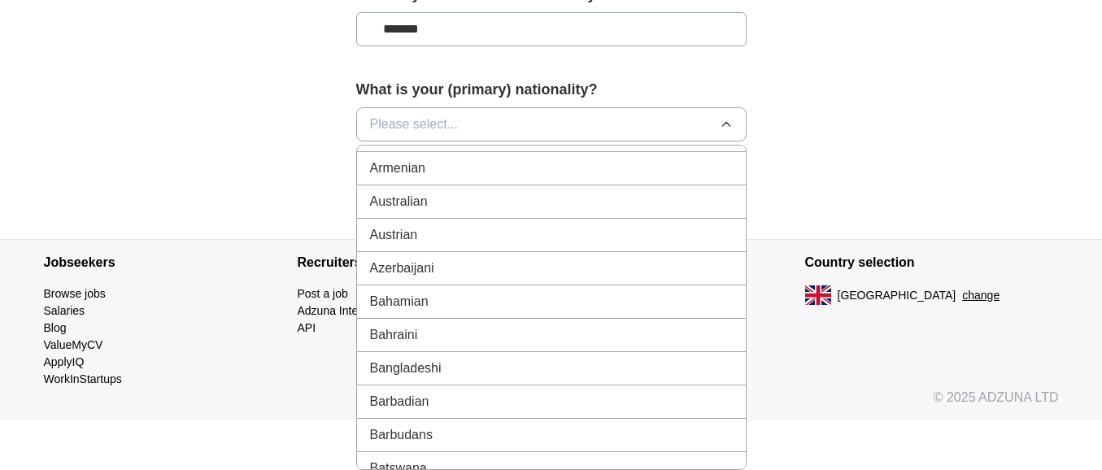
scroll to position [290, 0]
click at [440, 208] on div "Australian" at bounding box center [551, 205] width 363 height 20
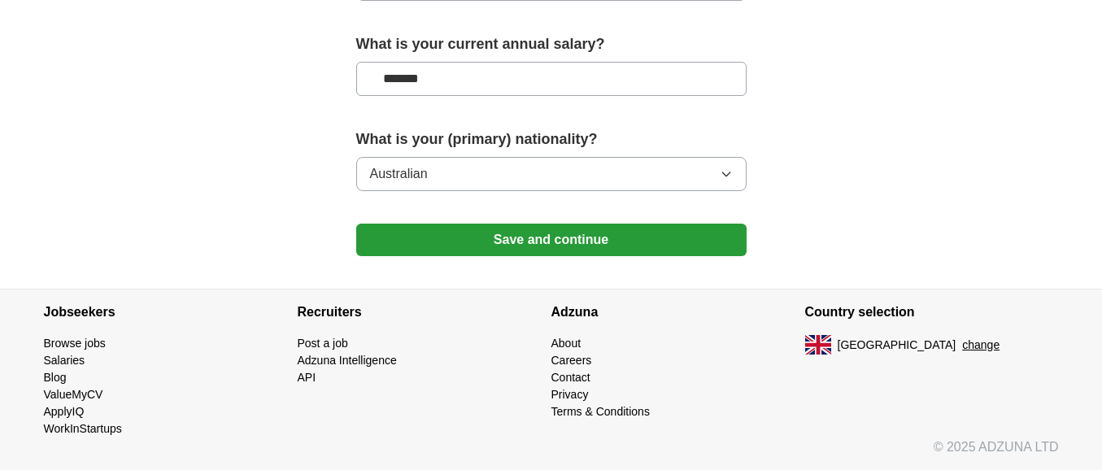
click at [551, 237] on button "Save and continue" at bounding box center [551, 240] width 390 height 33
